Goal: Task Accomplishment & Management: Complete application form

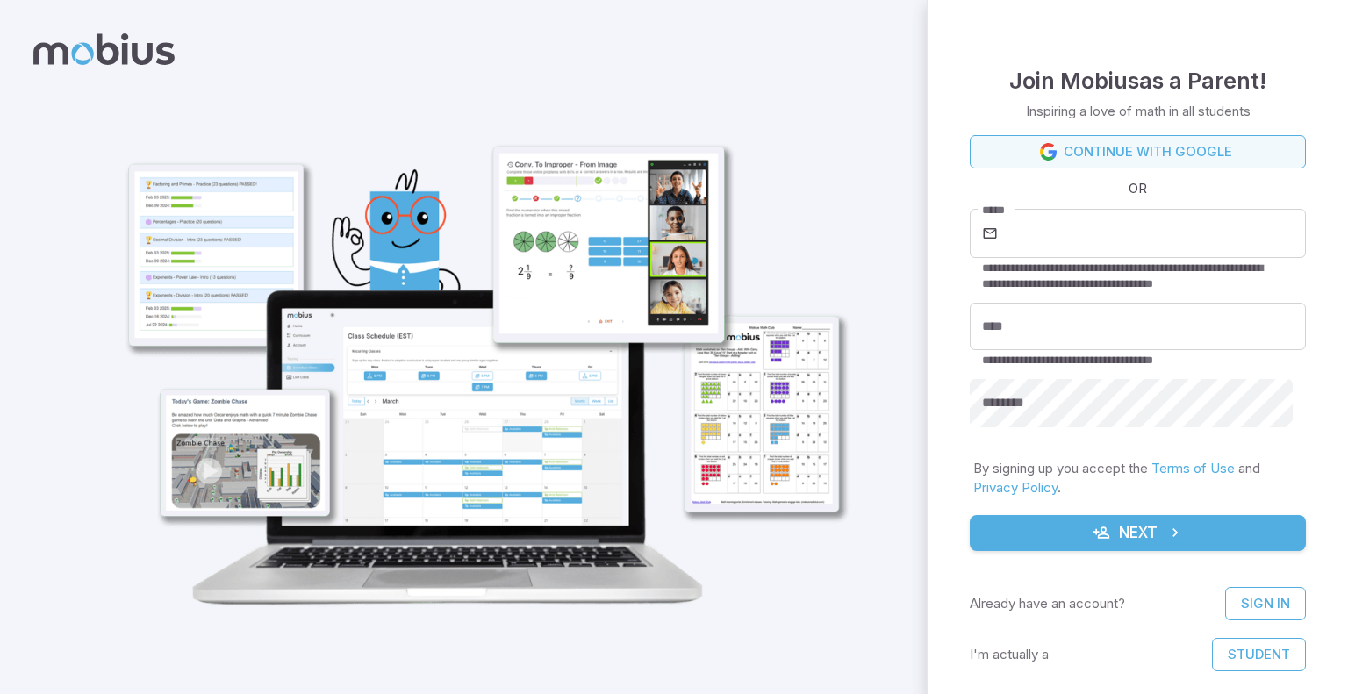
click at [1110, 147] on link "Continue with Google" at bounding box center [1138, 151] width 336 height 33
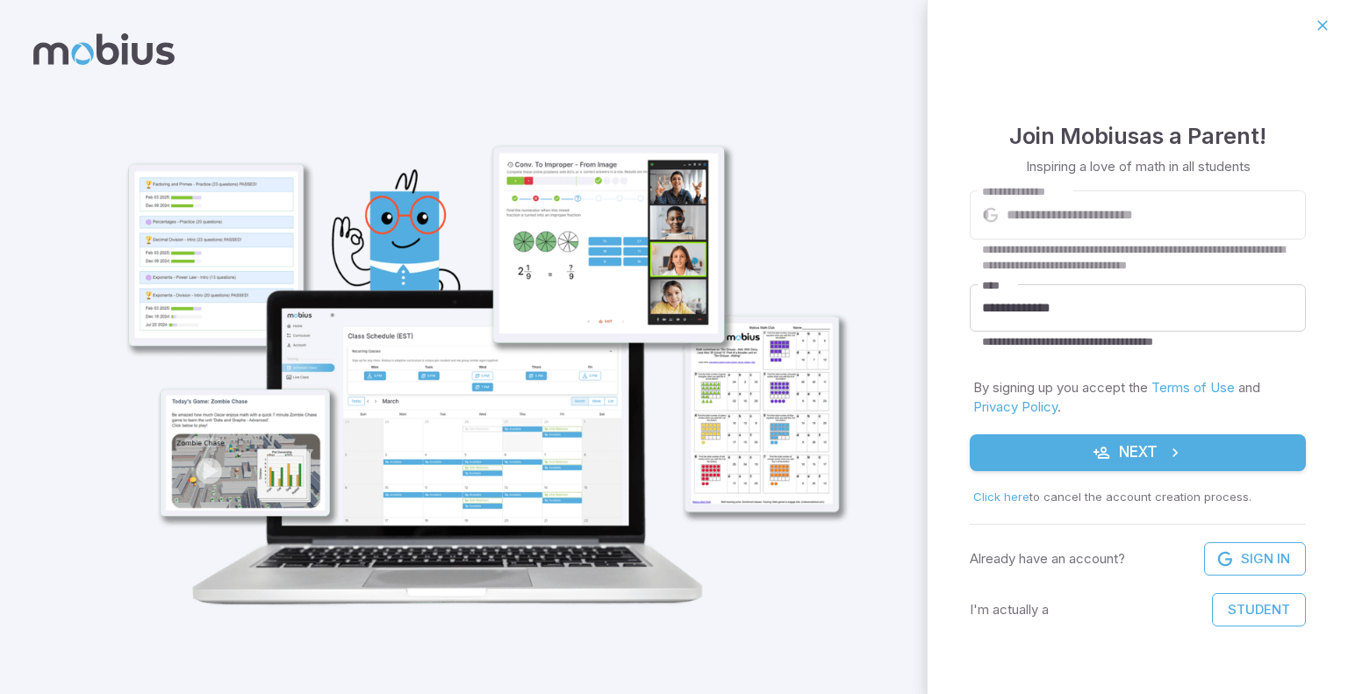
click at [1052, 448] on button "Next" at bounding box center [1138, 452] width 336 height 37
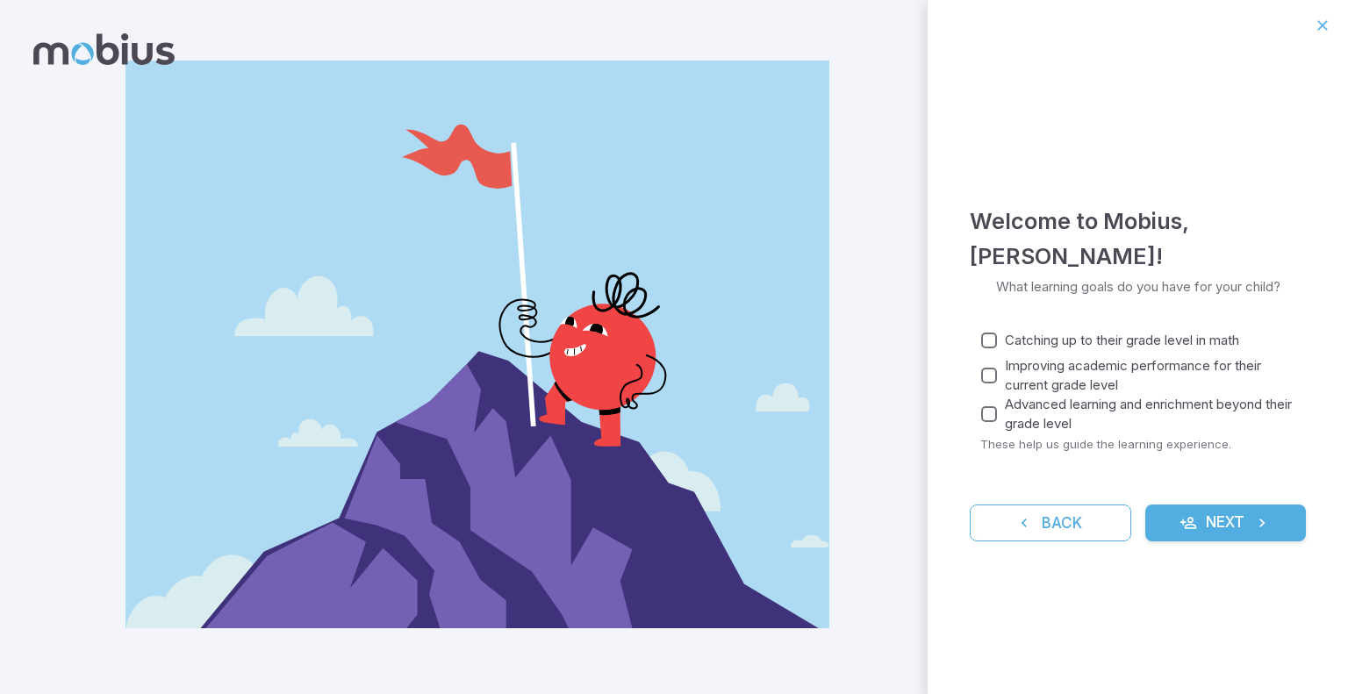
click at [1190, 521] on icon "submit" at bounding box center [1188, 523] width 18 height 18
click at [1211, 523] on button "Next" at bounding box center [1225, 523] width 161 height 37
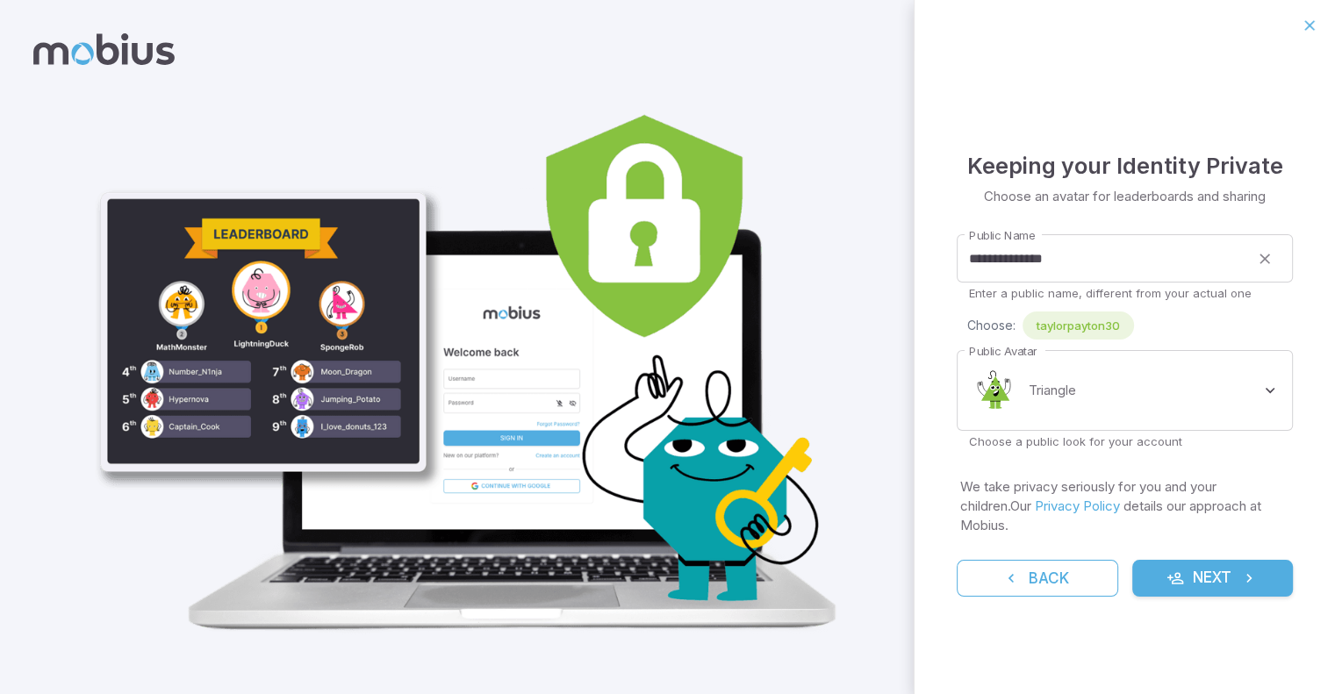
click at [1199, 560] on button "Next" at bounding box center [1212, 578] width 161 height 37
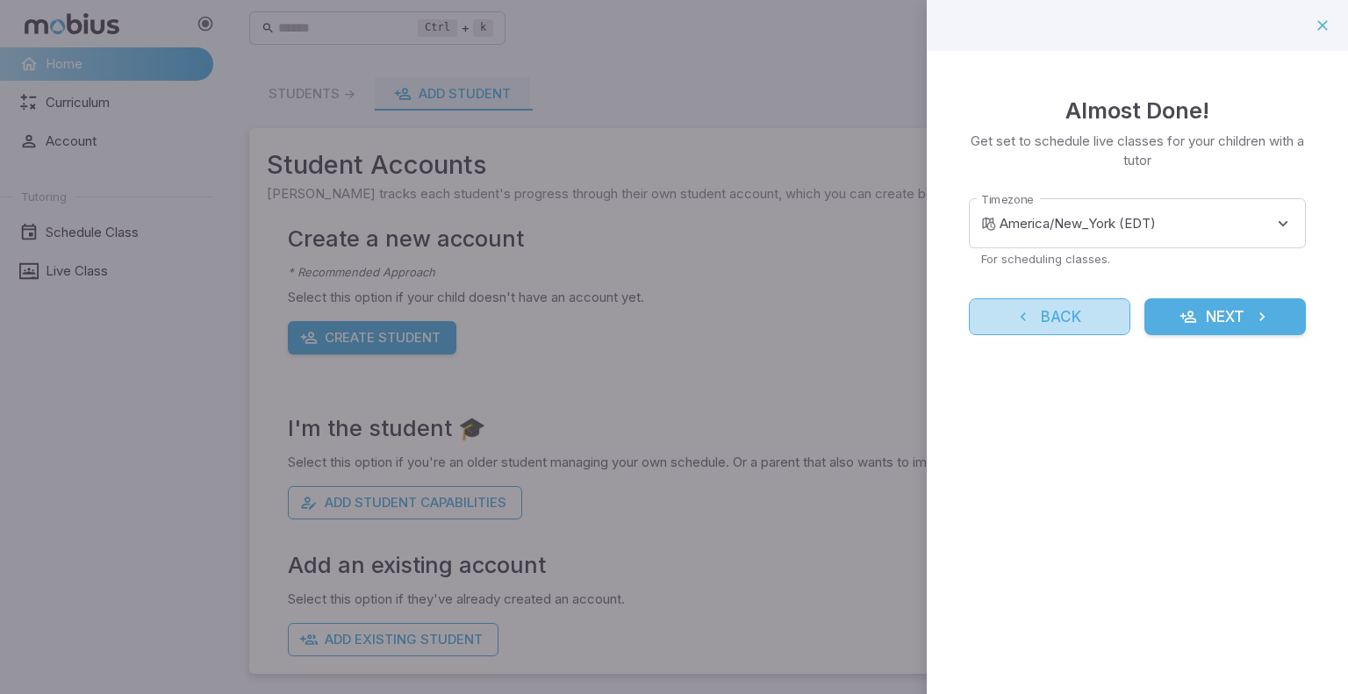
click at [1078, 305] on button "Back" at bounding box center [1049, 316] width 161 height 37
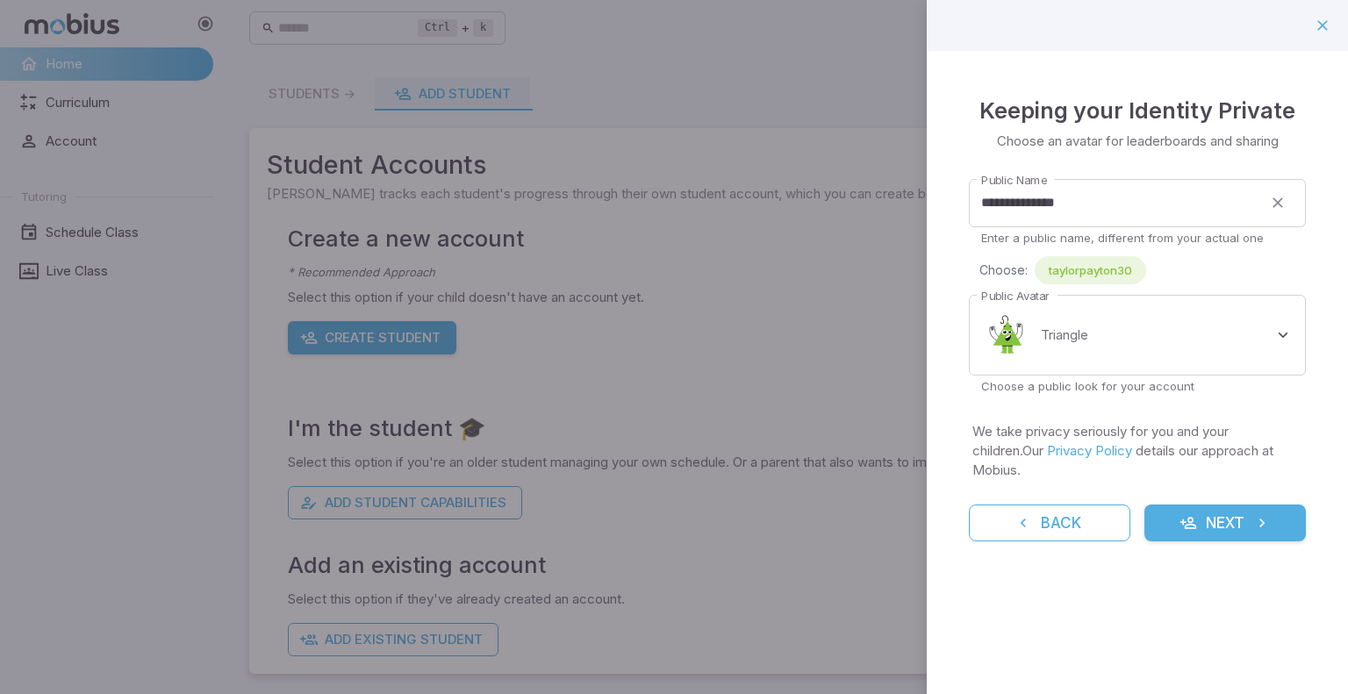
click at [1257, 514] on icon "submit" at bounding box center [1262, 523] width 18 height 18
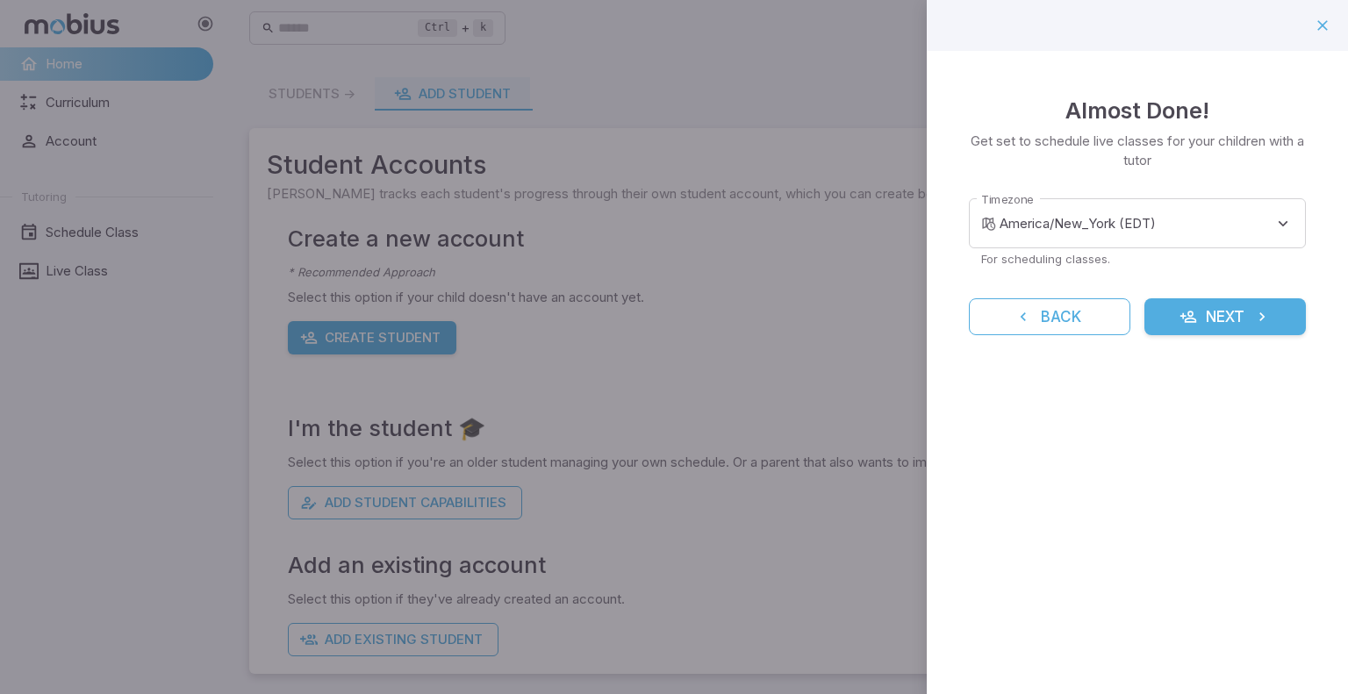
click at [1201, 327] on button "Next" at bounding box center [1224, 316] width 161 height 37
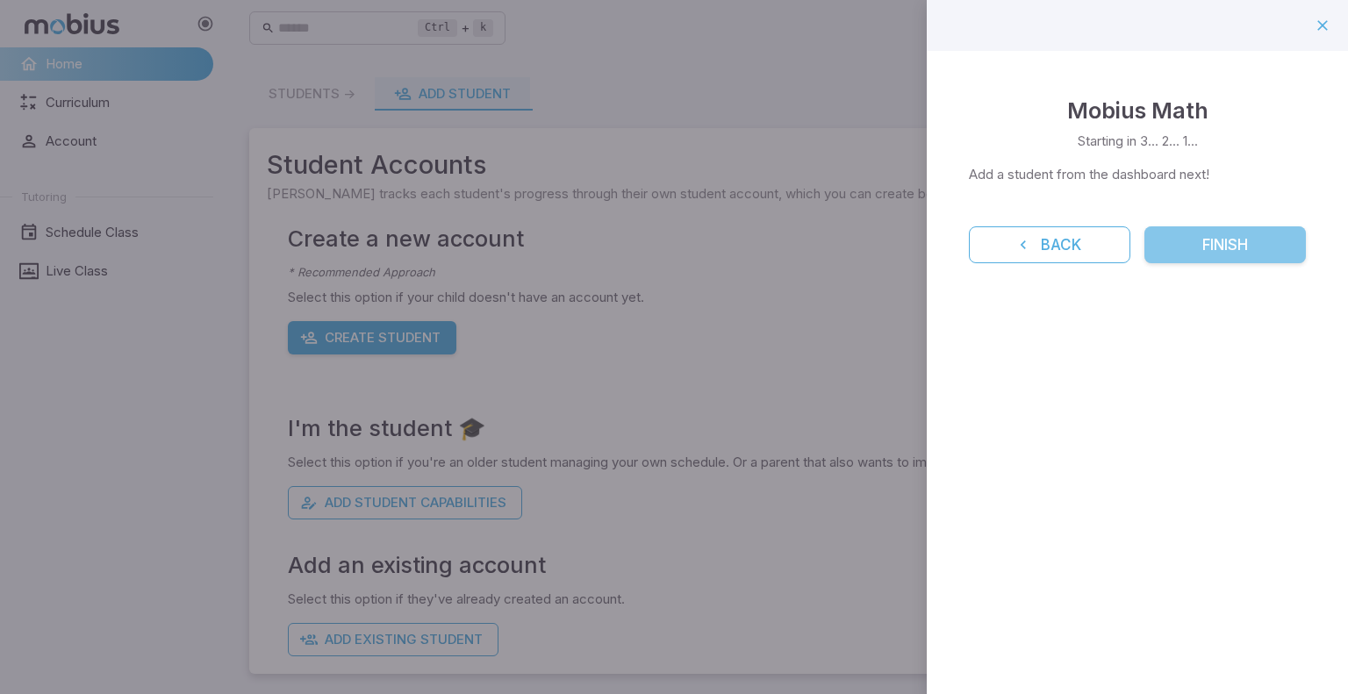
click at [1212, 235] on button "Finish" at bounding box center [1224, 244] width 161 height 37
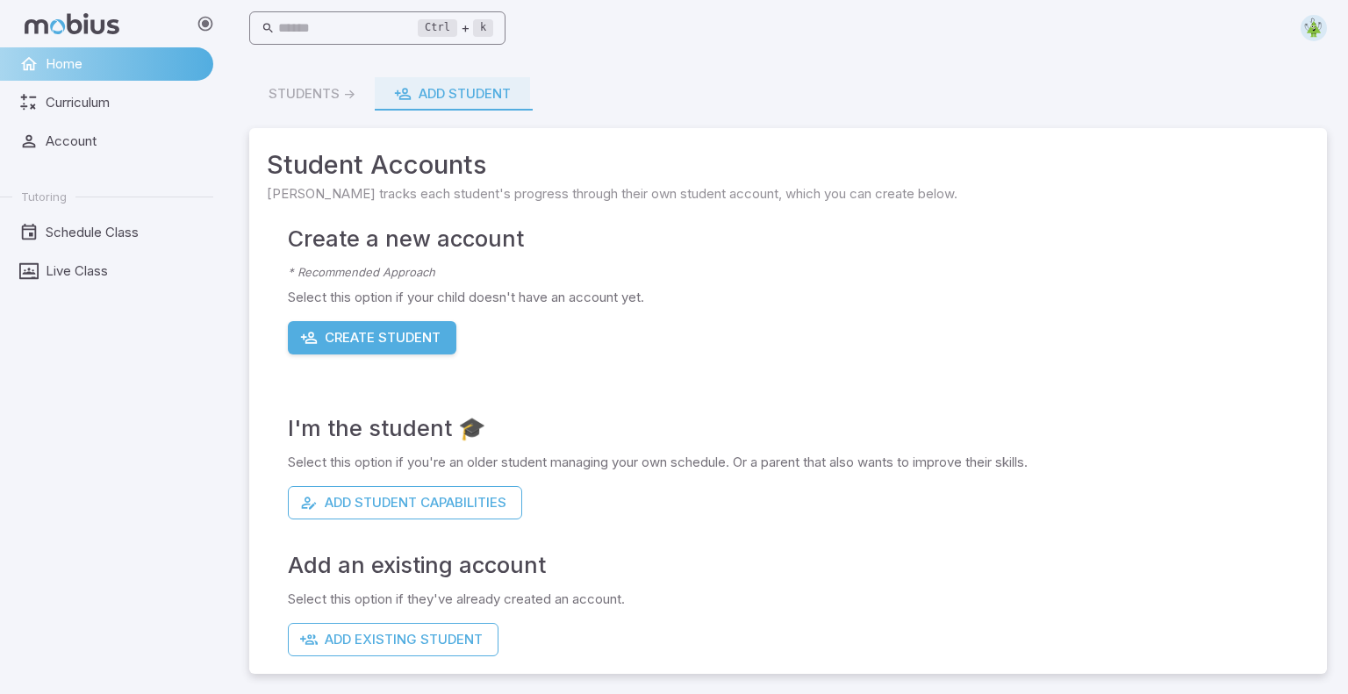
click at [354, 22] on input "text" at bounding box center [348, 28] width 140 height 34
click at [354, 340] on button "Create Student" at bounding box center [372, 337] width 168 height 33
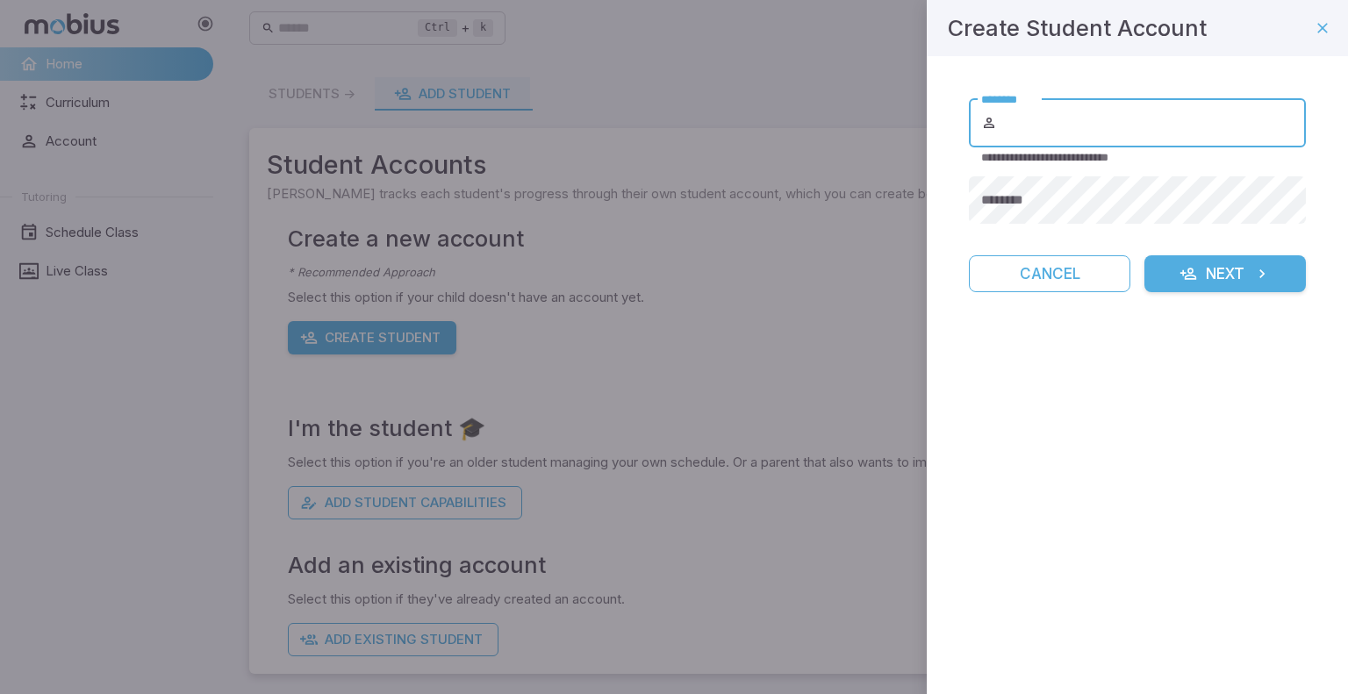
click at [1055, 134] on input "********" at bounding box center [1152, 122] width 305 height 49
type input "******"
click at [1144, 255] on button "Next" at bounding box center [1224, 273] width 161 height 37
